Goal: Use online tool/utility: Utilize a website feature to perform a specific function

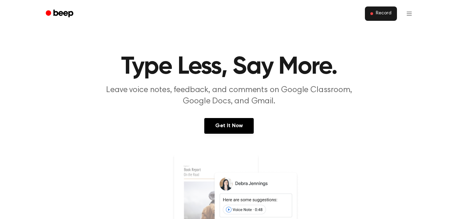
click at [380, 9] on button "Record" at bounding box center [381, 13] width 32 height 14
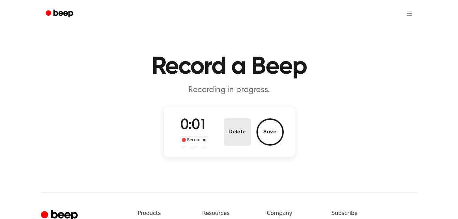
click at [235, 132] on button "Delete" at bounding box center [237, 131] width 27 height 27
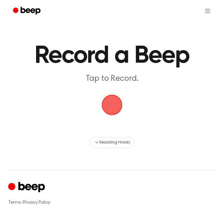
click at [115, 107] on span "button" at bounding box center [112, 104] width 19 height 19
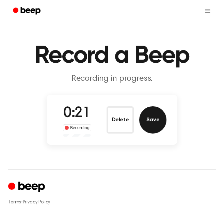
click at [154, 119] on button "Save" at bounding box center [152, 119] width 27 height 27
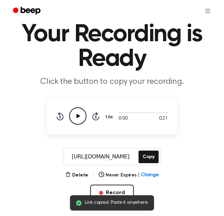
scroll to position [22, 0]
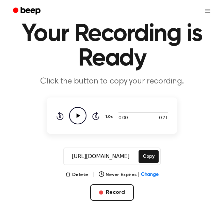
click at [80, 114] on icon "Play Audio" at bounding box center [77, 115] width 17 height 17
click at [80, 114] on icon "Pause Audio" at bounding box center [77, 115] width 17 height 17
click at [32, 10] on icon "Beep" at bounding box center [31, 10] width 20 height 7
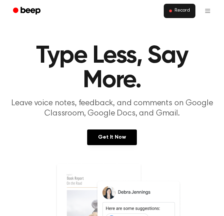
click at [180, 15] on button "Record" at bounding box center [180, 11] width 32 height 14
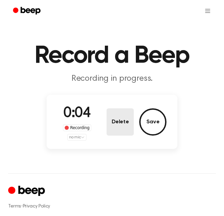
click at [119, 123] on button "Delete" at bounding box center [120, 121] width 27 height 27
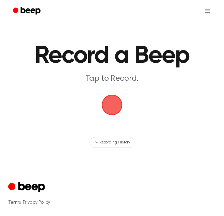
click at [116, 106] on span "button" at bounding box center [112, 105] width 21 height 21
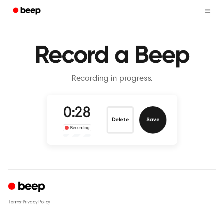
click at [147, 119] on button "Save" at bounding box center [152, 119] width 27 height 27
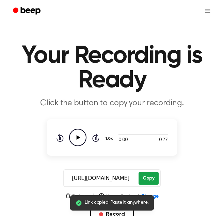
click at [150, 179] on button "Copy" at bounding box center [149, 178] width 20 height 13
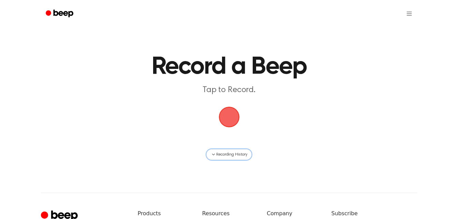
click at [222, 155] on span "Recording History" at bounding box center [231, 154] width 31 height 6
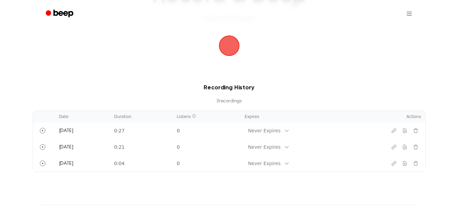
scroll to position [96, 0]
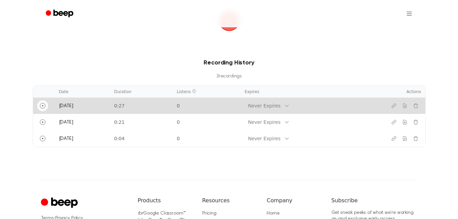
click at [42, 104] on icon "Play" at bounding box center [42, 105] width 5 height 5
click at [45, 105] on button "Play" at bounding box center [42, 105] width 11 height 11
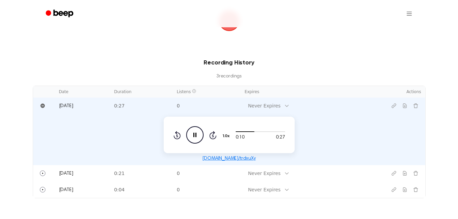
click at [198, 130] on icon "Pause Audio" at bounding box center [194, 134] width 17 height 17
